Goal: Task Accomplishment & Management: Use online tool/utility

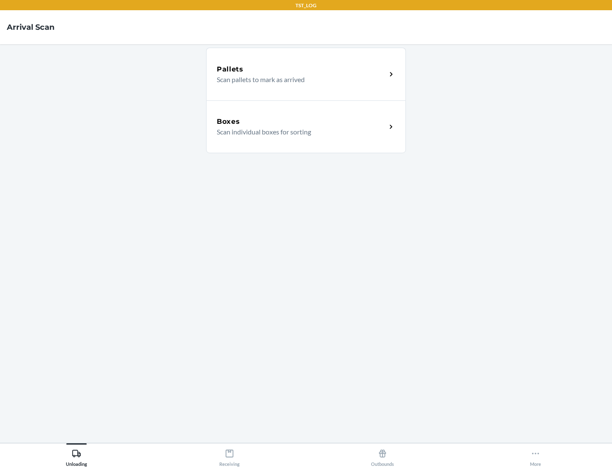
click at [302, 122] on div "Boxes" at bounding box center [302, 122] width 170 height 10
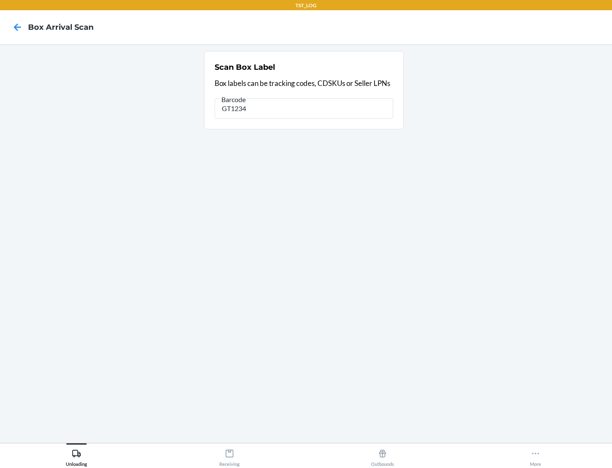
type input "GT1234"
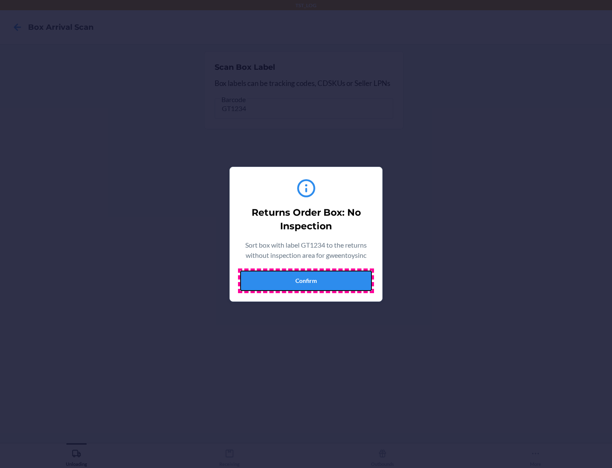
click at [306, 280] on button "Confirm" at bounding box center [306, 281] width 132 height 20
